Goal: Task Accomplishment & Management: Manage account settings

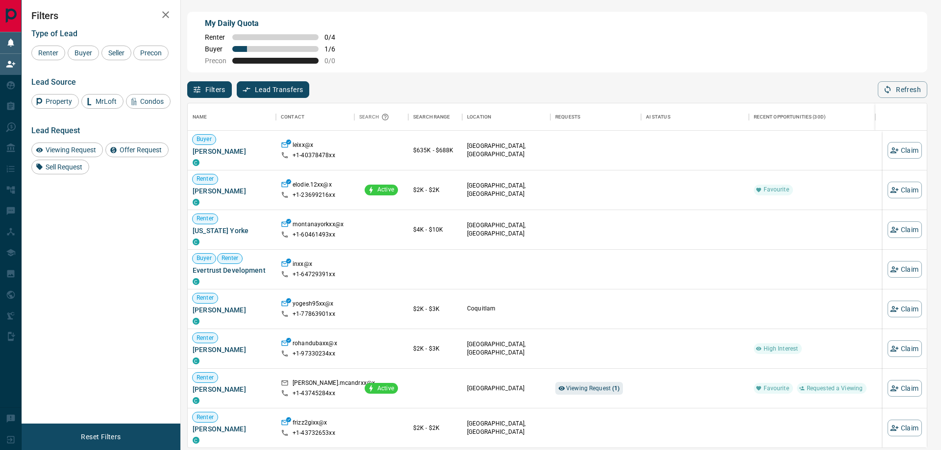
scroll to position [8, 8]
click at [889, 94] on div "Refresh" at bounding box center [903, 89] width 50 height 17
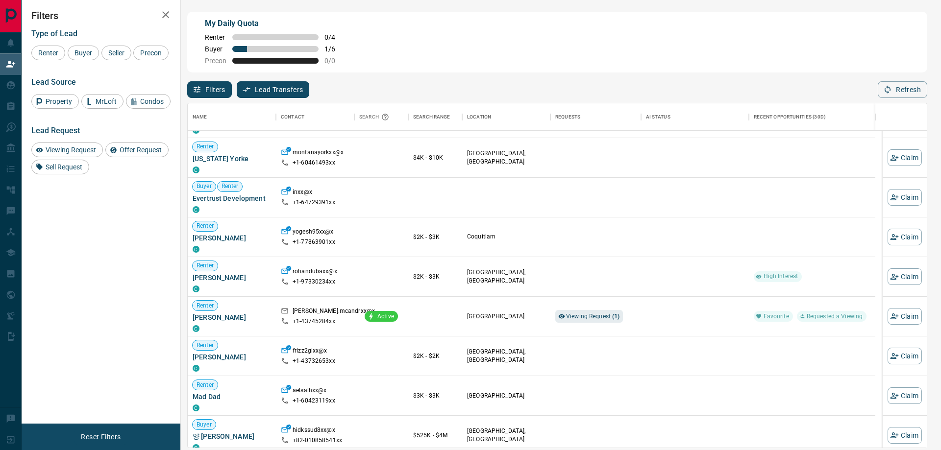
scroll to position [98, 0]
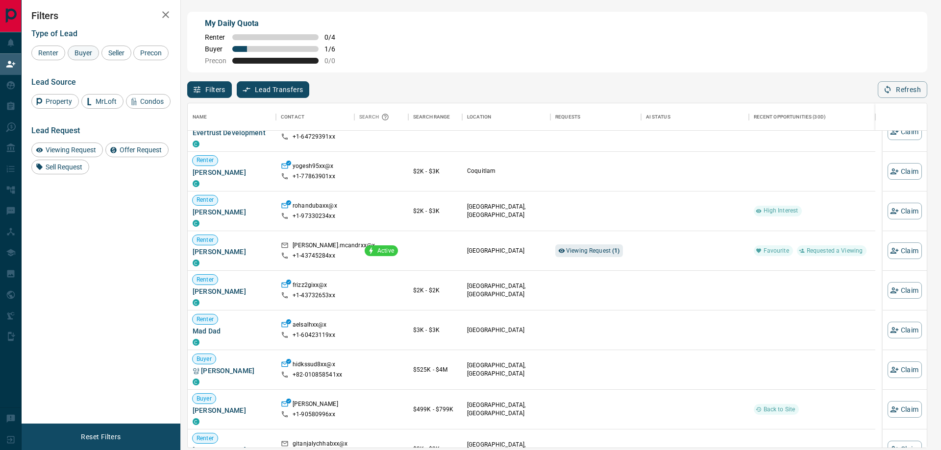
click at [86, 59] on div "Buyer" at bounding box center [83, 53] width 31 height 15
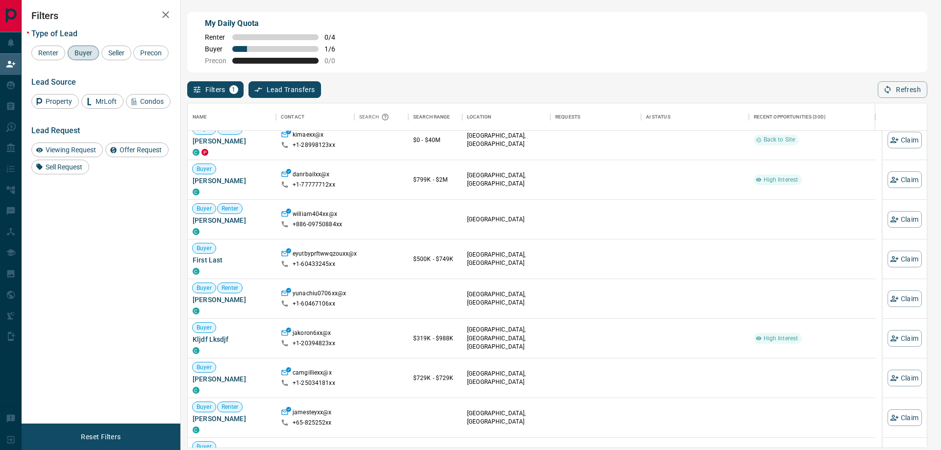
scroll to position [196, 0]
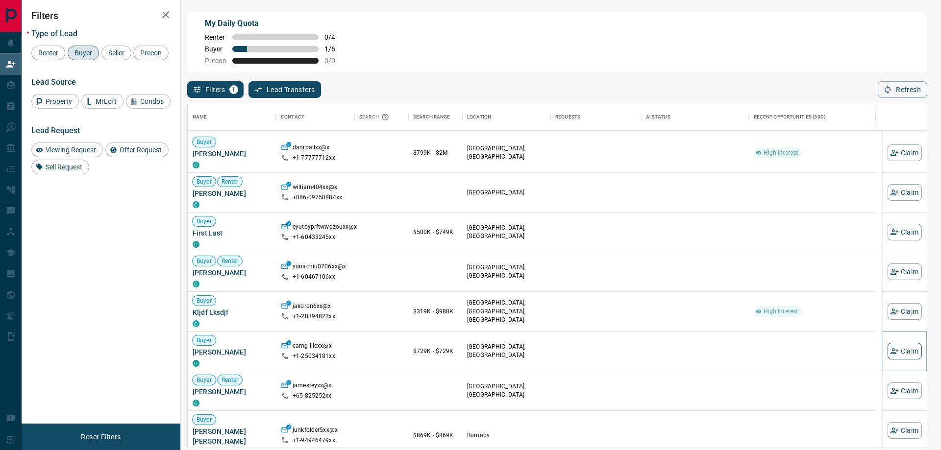
click at [890, 353] on icon "button" at bounding box center [894, 351] width 9 height 9
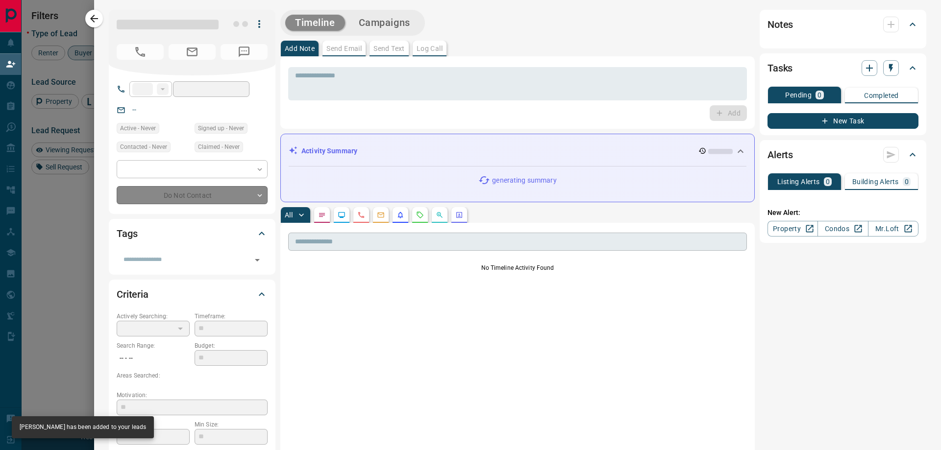
type input "**"
type input "**********"
type input "**"
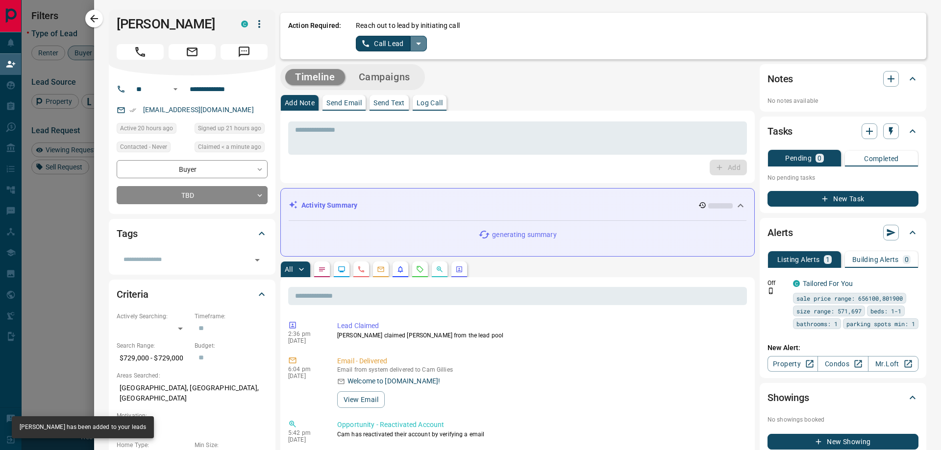
click at [420, 45] on icon "split button" at bounding box center [419, 44] width 12 height 12
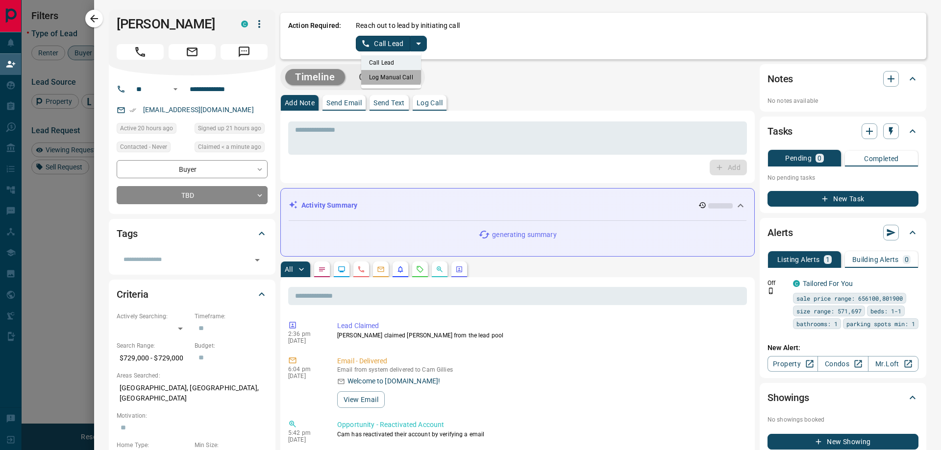
click at [387, 76] on li "Log Manual Call" at bounding box center [391, 77] width 60 height 15
click at [357, 41] on button "Log Manual Call" at bounding box center [388, 44] width 65 height 16
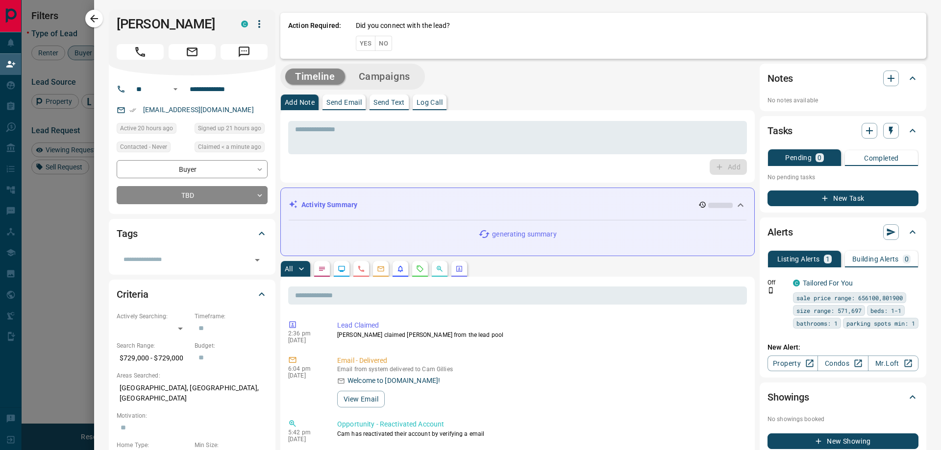
click at [357, 41] on button "Yes" at bounding box center [366, 43] width 20 height 15
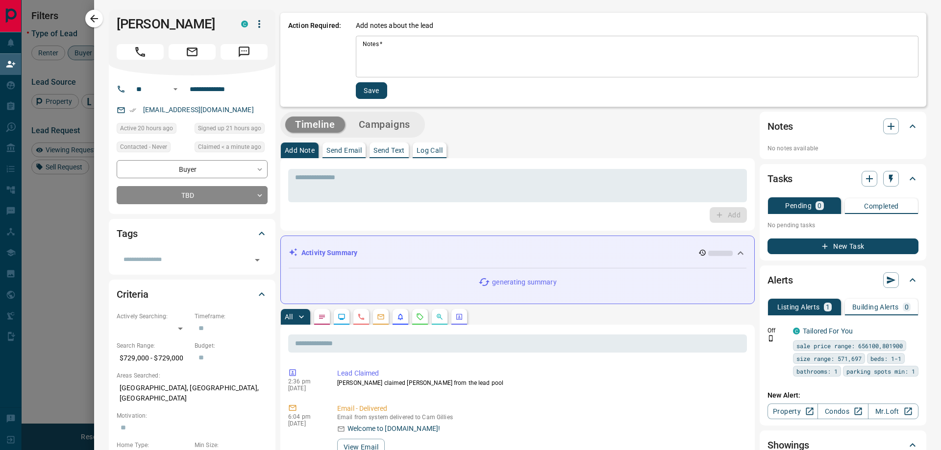
click at [402, 55] on textarea "Notes   *" at bounding box center [637, 56] width 549 height 33
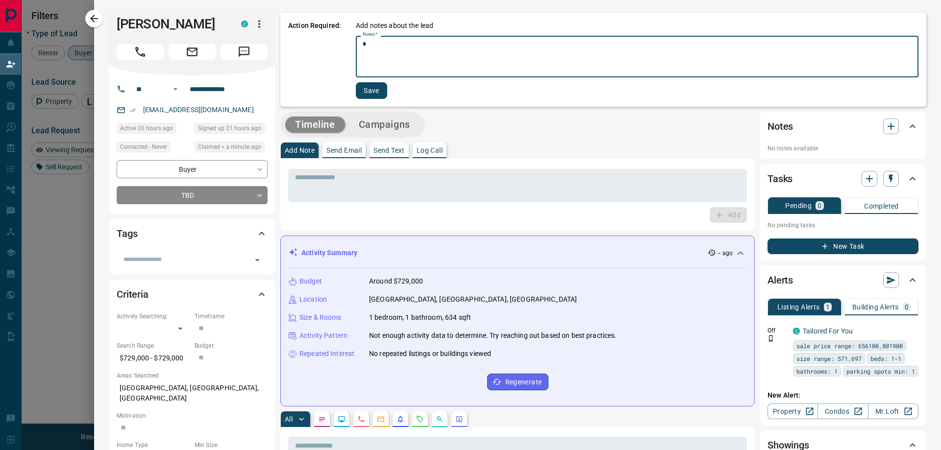
type textarea "*"
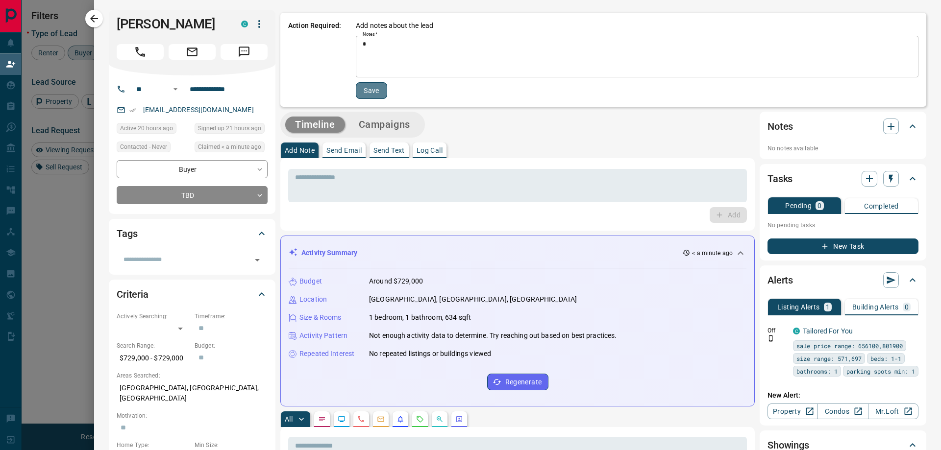
click at [376, 91] on button "Save" at bounding box center [371, 90] width 31 height 17
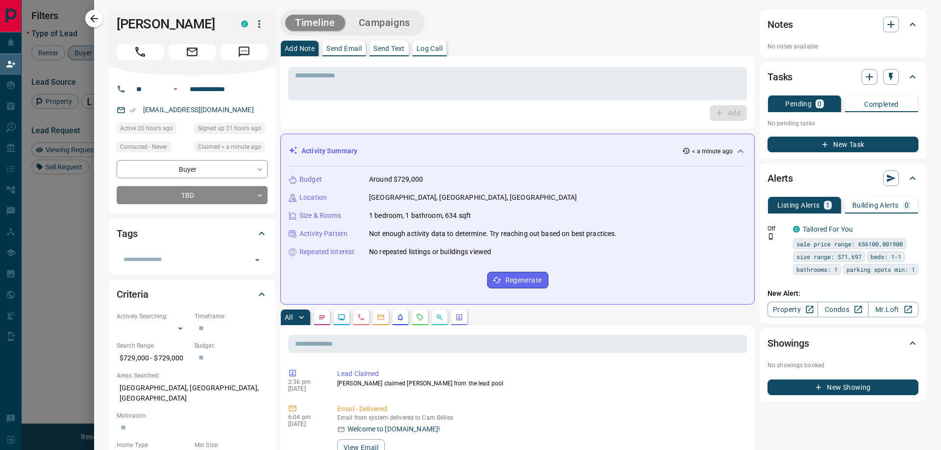
click at [64, 254] on div at bounding box center [470, 225] width 941 height 450
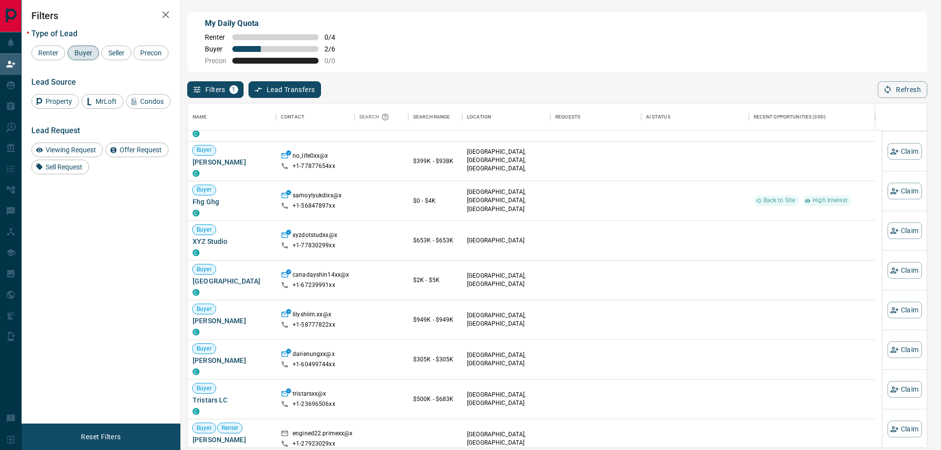
scroll to position [490, 0]
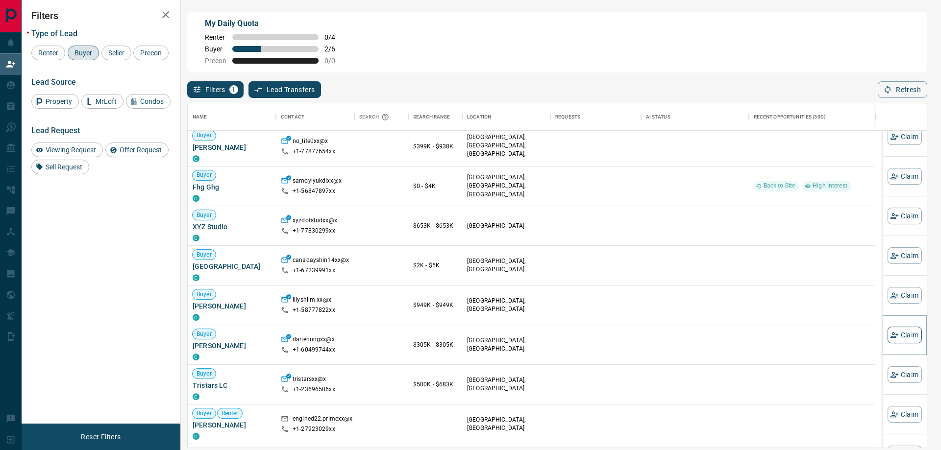
click at [899, 340] on button "Claim" at bounding box center [905, 335] width 34 height 17
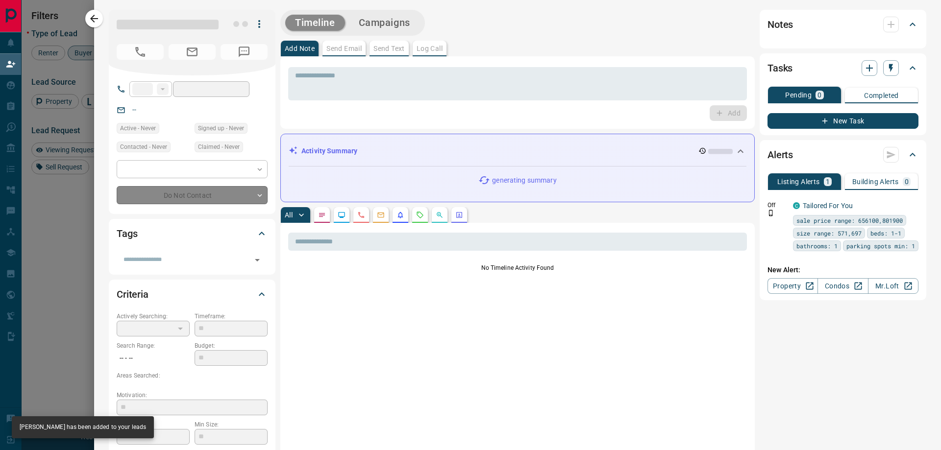
type input "**"
type input "**********"
type input "**"
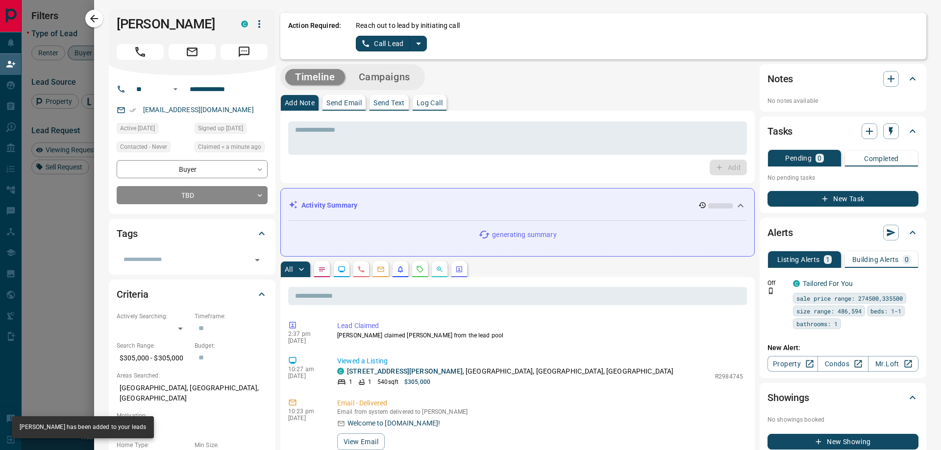
click at [416, 48] on icon "split button" at bounding box center [419, 44] width 12 height 12
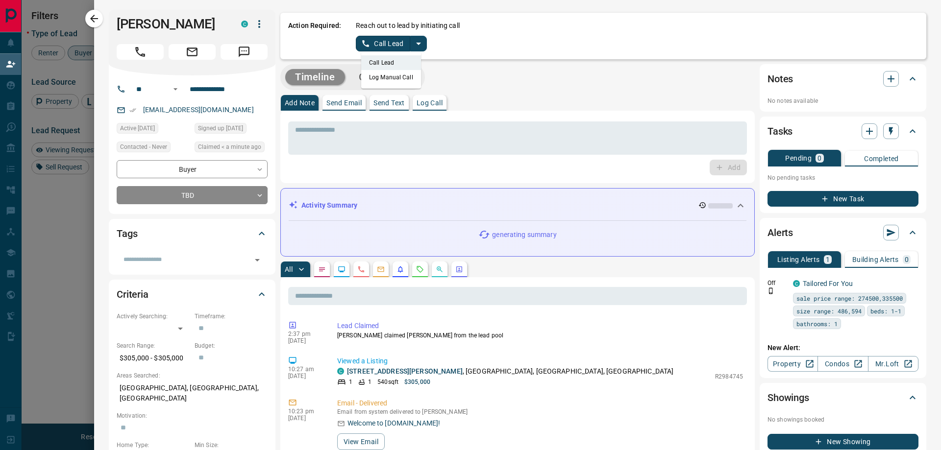
click at [385, 77] on li "Log Manual Call" at bounding box center [391, 77] width 60 height 15
click at [368, 44] on button "Log Manual Call" at bounding box center [388, 44] width 65 height 16
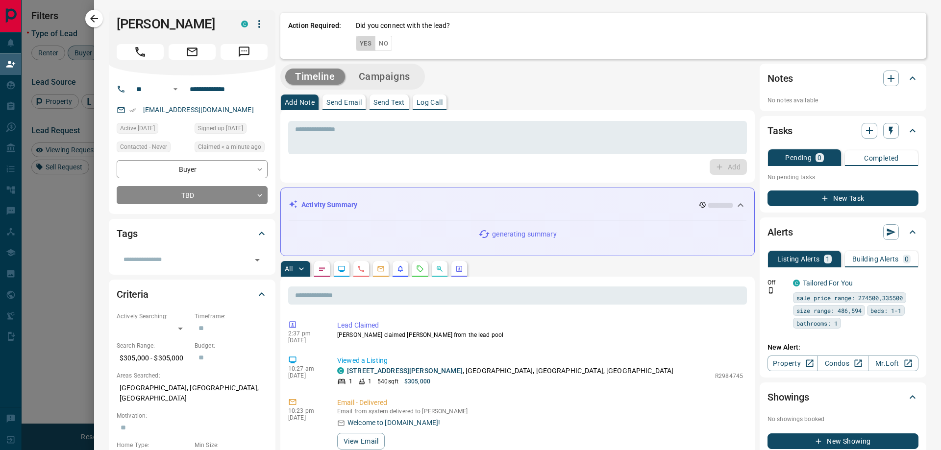
click at [368, 44] on button "Yes" at bounding box center [366, 43] width 20 height 15
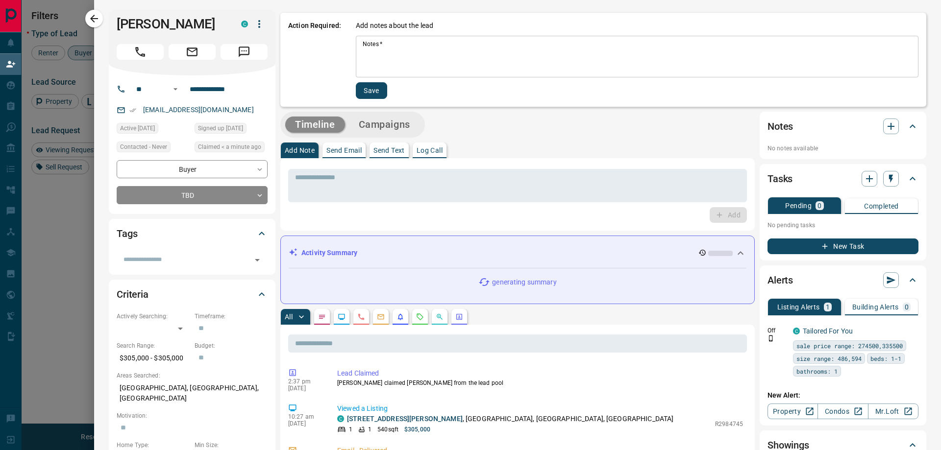
click at [430, 56] on textarea "Notes   *" at bounding box center [637, 56] width 549 height 33
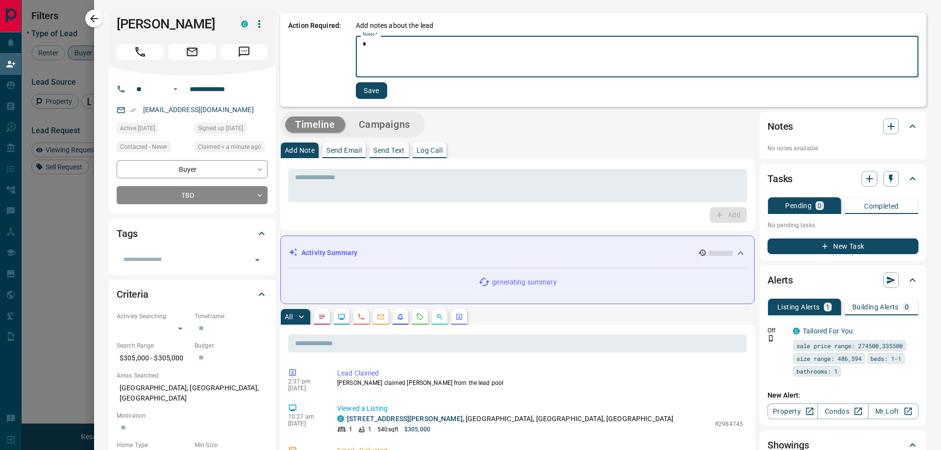
type textarea "*"
click at [368, 99] on button "Save" at bounding box center [371, 90] width 31 height 17
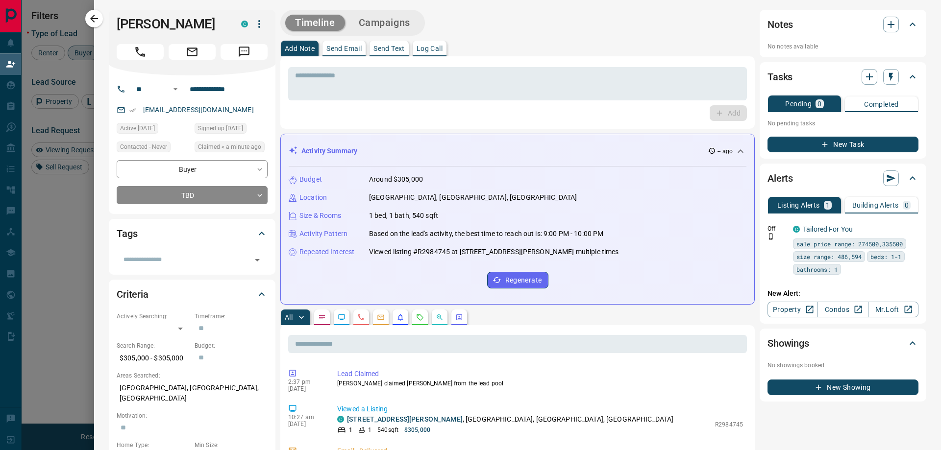
click at [75, 207] on div at bounding box center [470, 225] width 941 height 450
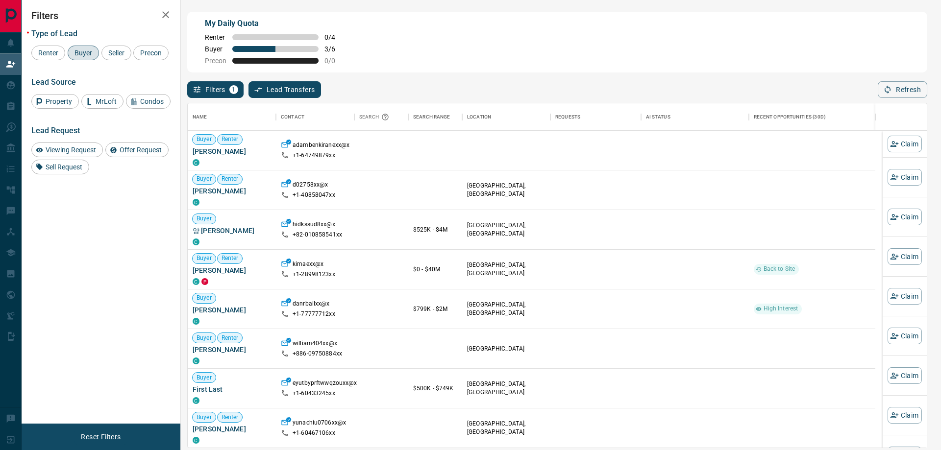
scroll to position [337, 732]
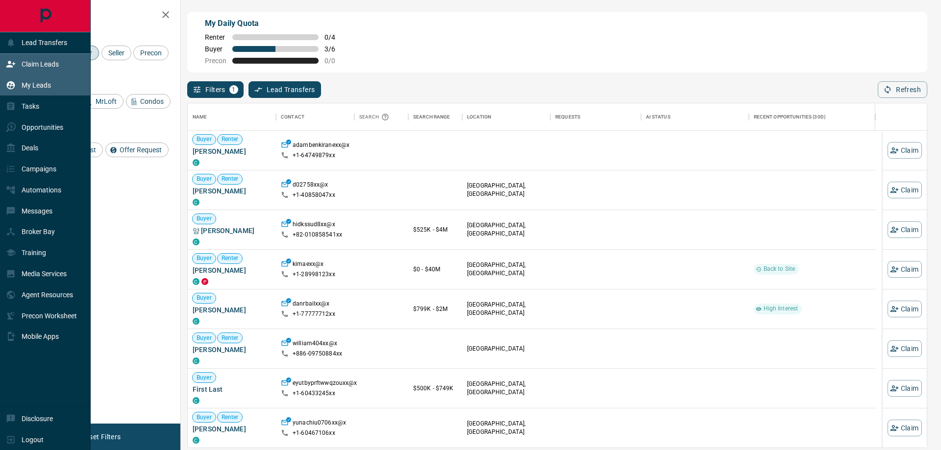
click at [26, 86] on p "My Leads" at bounding box center [36, 85] width 29 height 8
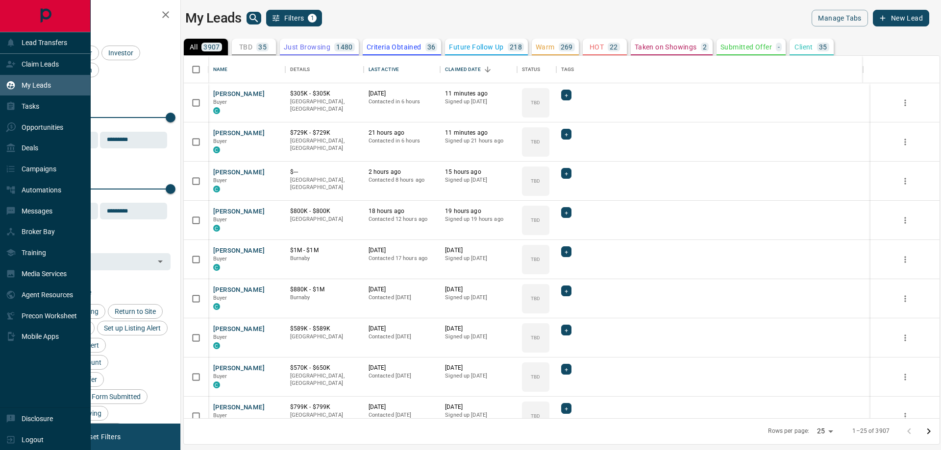
scroll to position [355, 748]
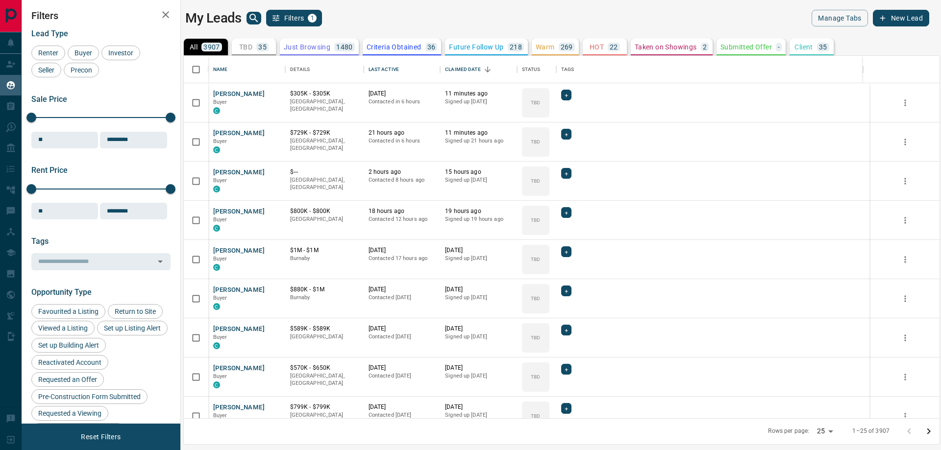
click at [255, 46] on div "TBD 35" at bounding box center [253, 47] width 29 height 9
